Goal: Task Accomplishment & Management: Complete application form

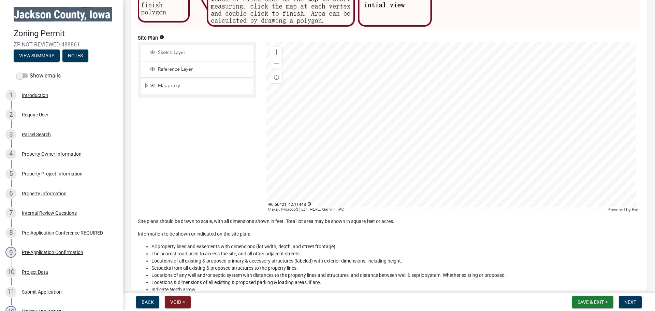
scroll to position [2593, 0]
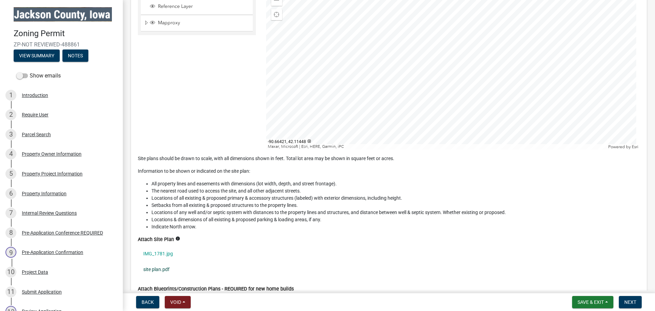
click at [160, 265] on link "site plan.pdf" at bounding box center [389, 269] width 502 height 16
click at [166, 248] on link "IMG_1781.jpg" at bounding box center [389, 254] width 502 height 16
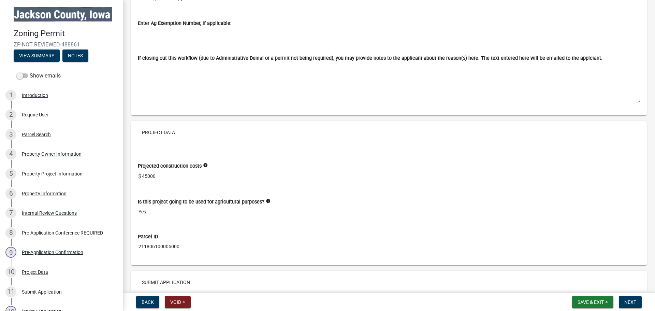
scroll to position [4299, 0]
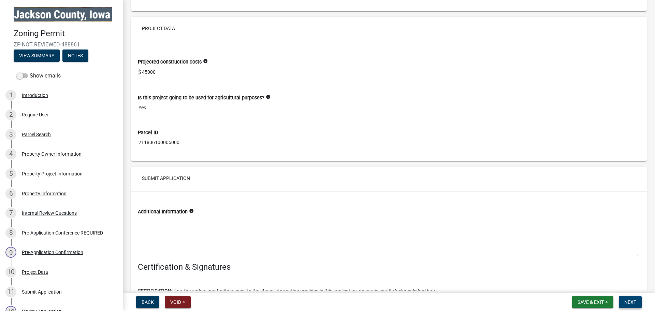
click at [621, 301] on button "Next" at bounding box center [630, 302] width 23 height 12
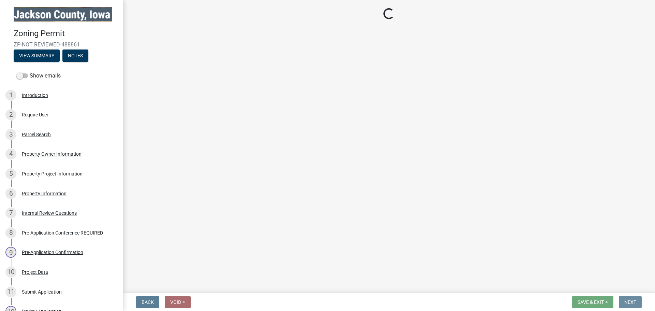
scroll to position [0, 0]
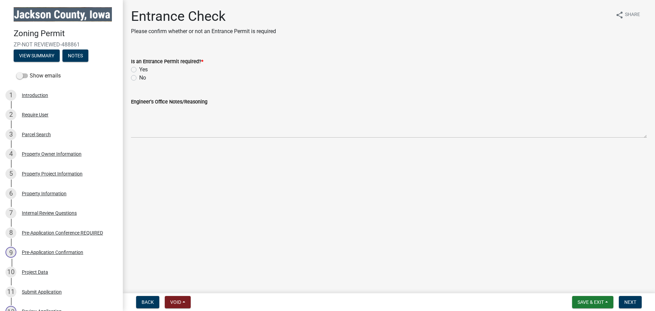
click at [139, 77] on label "No" at bounding box center [142, 78] width 7 height 8
click at [139, 77] on input "No" at bounding box center [141, 76] width 4 height 4
radio input "true"
click at [630, 300] on span "Next" at bounding box center [630, 301] width 12 height 5
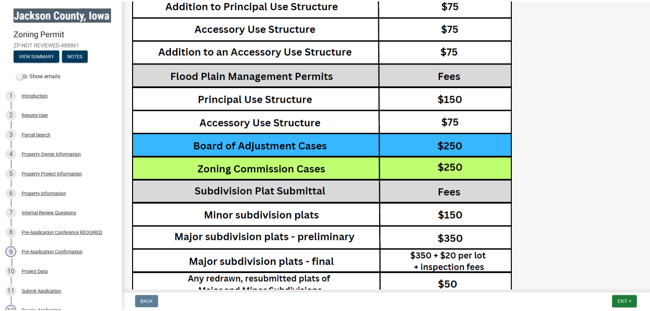
scroll to position [1521, 0]
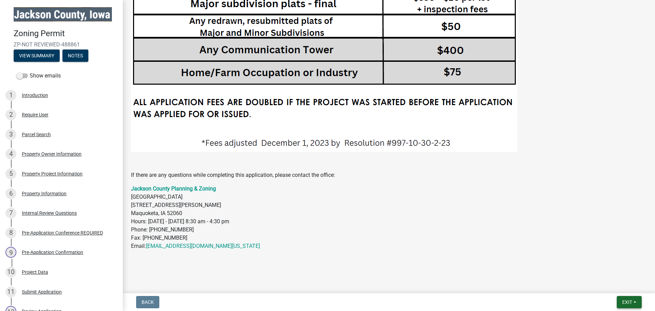
click at [627, 302] on span "Exit" at bounding box center [627, 301] width 10 height 5
click at [622, 287] on button "Save & Exit" at bounding box center [614, 284] width 55 height 16
